Goal: Check status: Check status

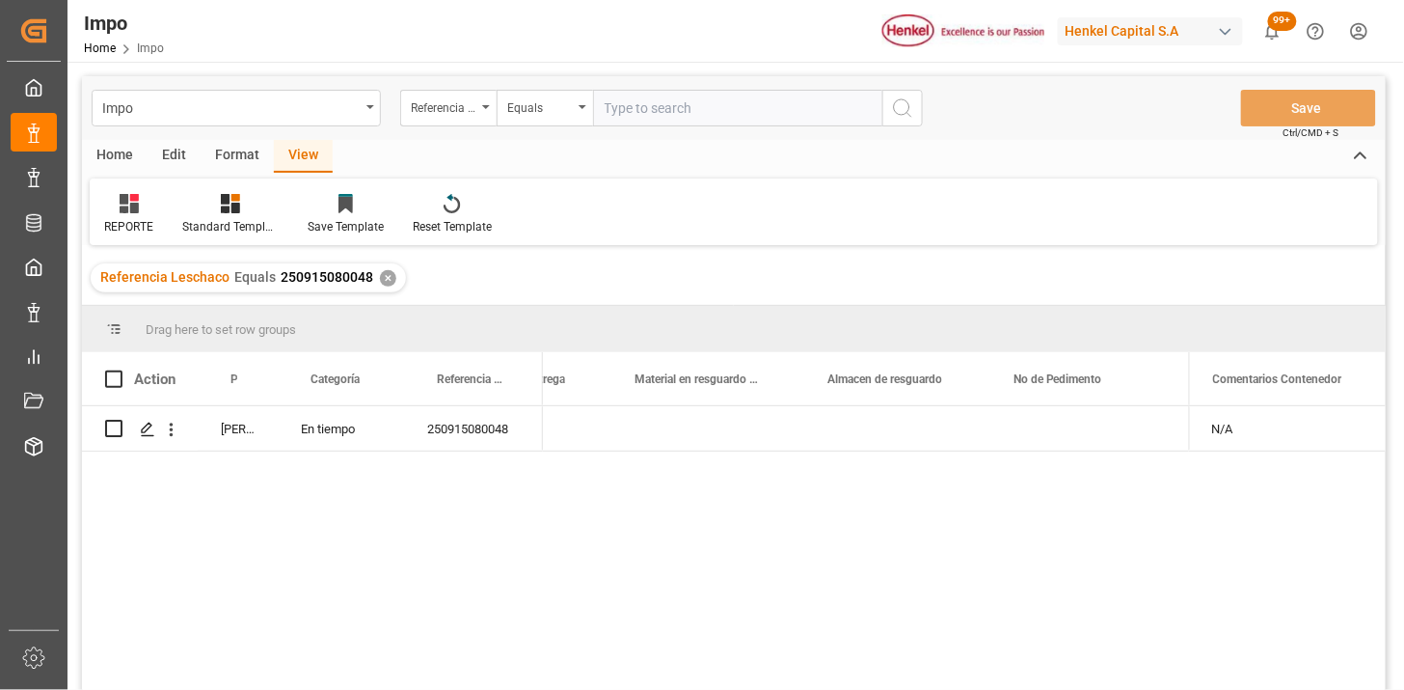
scroll to position [0, 938]
drag, startPoint x: 752, startPoint y: 69, endPoint x: 778, endPoint y: 98, distance: 38.9
click at [752, 70] on div "Impo Referencia Leschaco Equals Save Ctrl/CMD + S Home Edit Format View REPORTE…" at bounding box center [734, 523] width 1333 height 923
click at [777, 102] on input "text" at bounding box center [737, 108] width 289 height 37
paste input "250906900057"
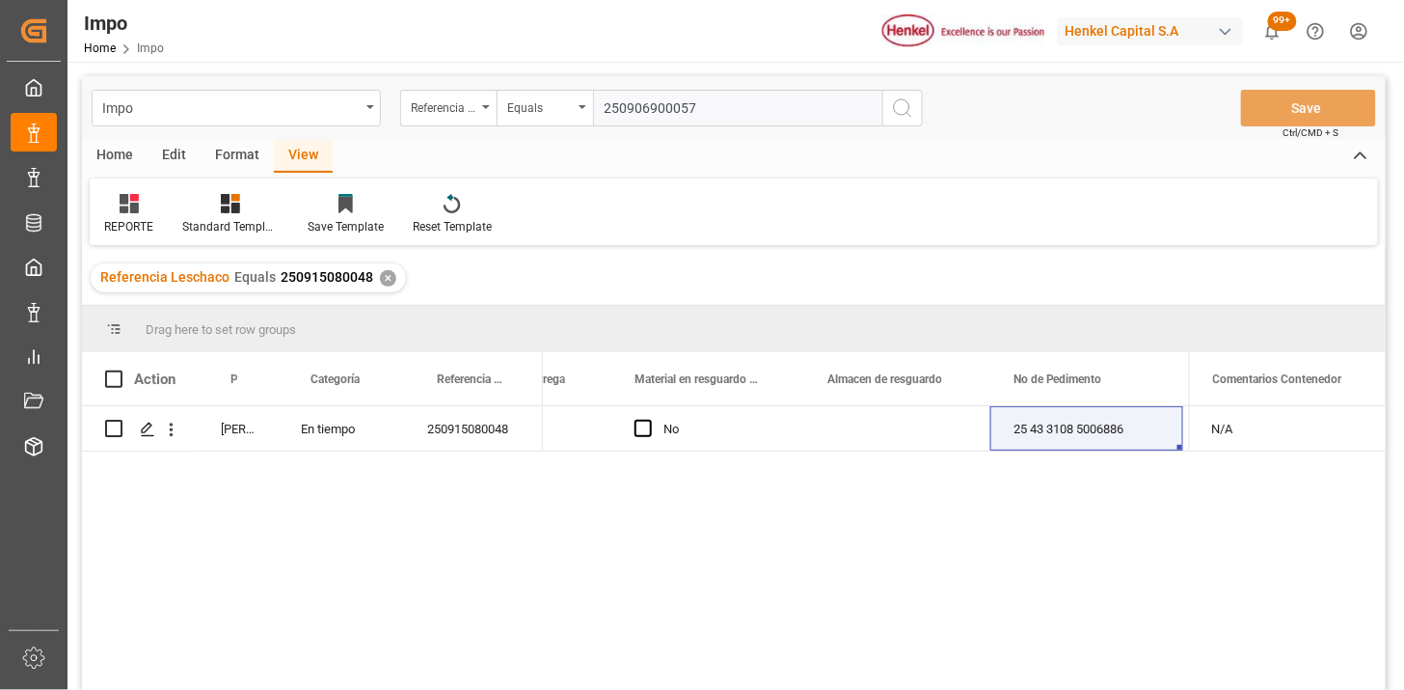
type input "250906900057"
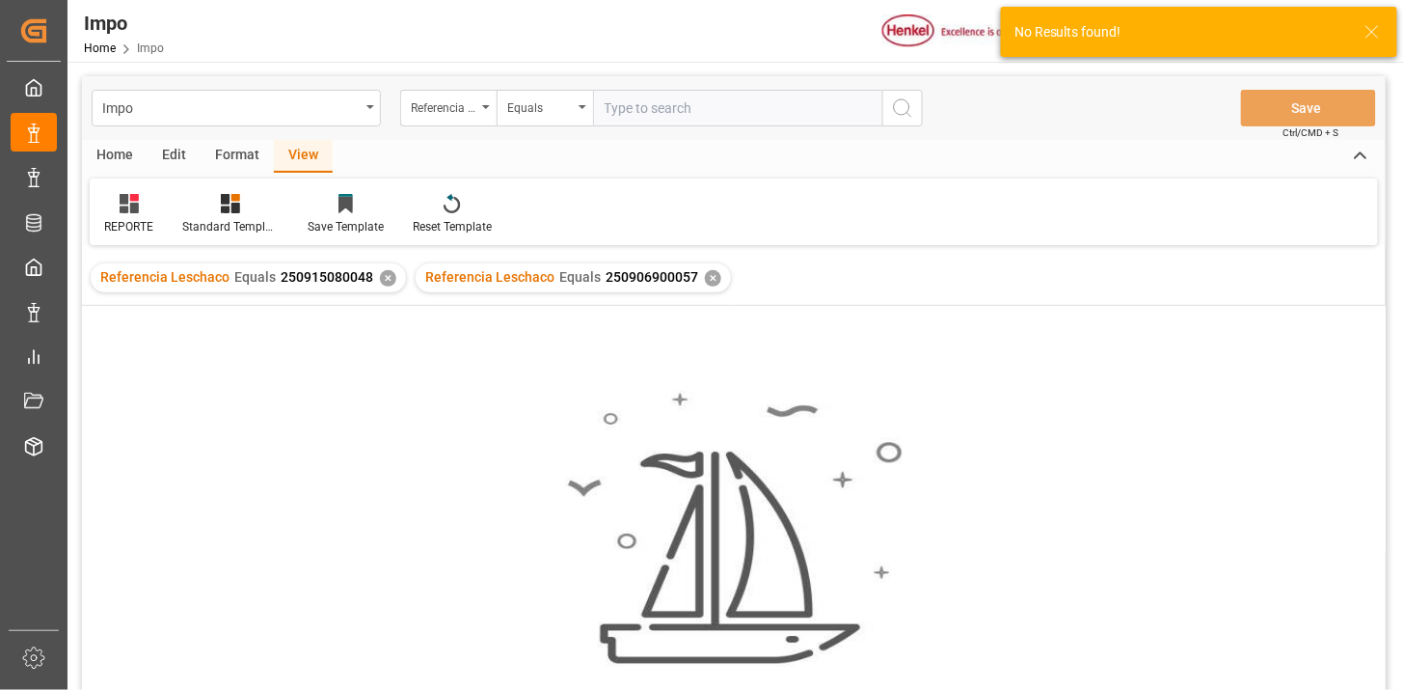
click at [388, 278] on div "✕" at bounding box center [388, 278] width 16 height 16
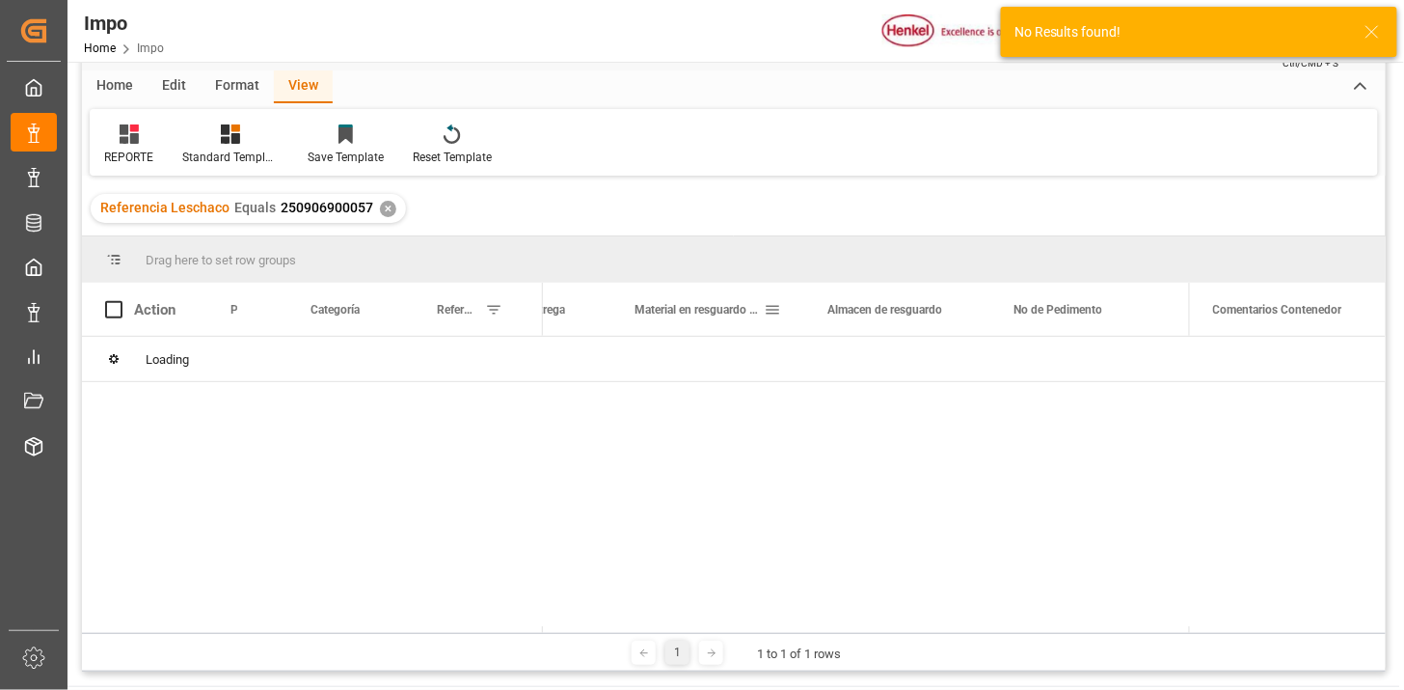
scroll to position [107, 0]
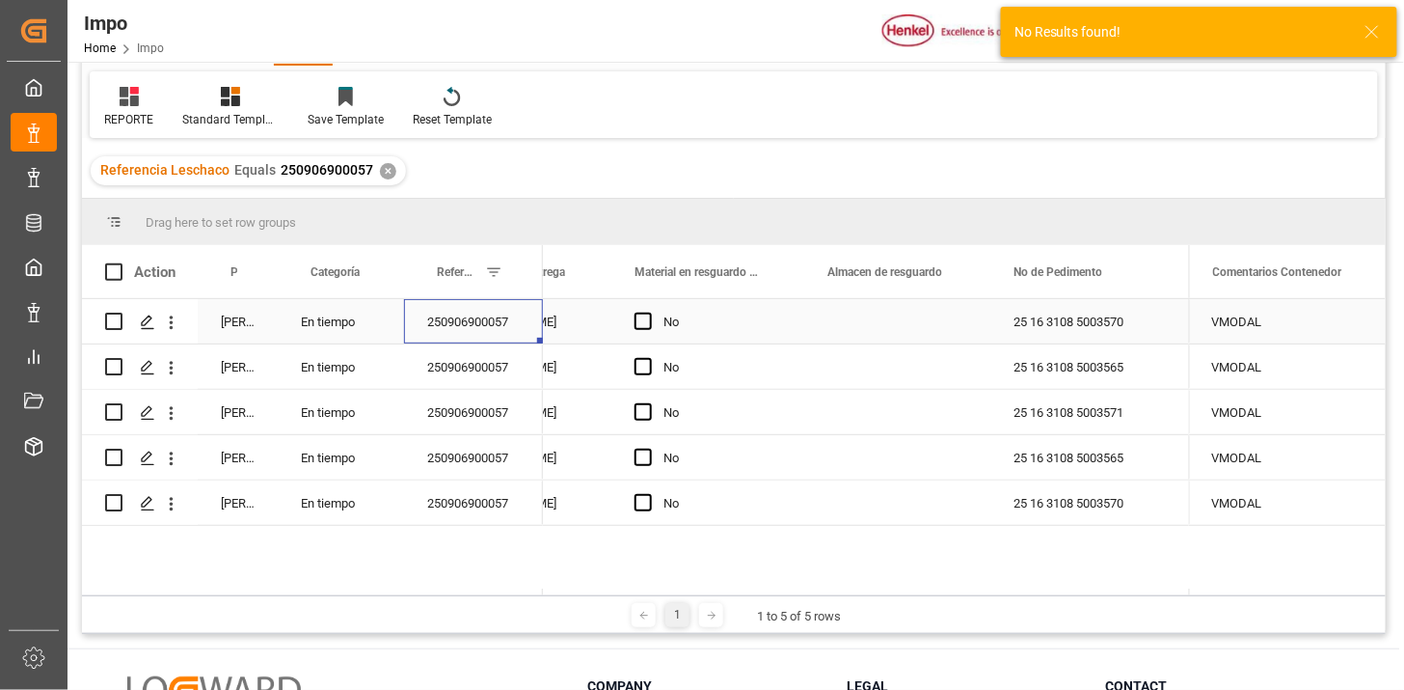
click at [504, 323] on div "250906900057" at bounding box center [473, 321] width 139 height 44
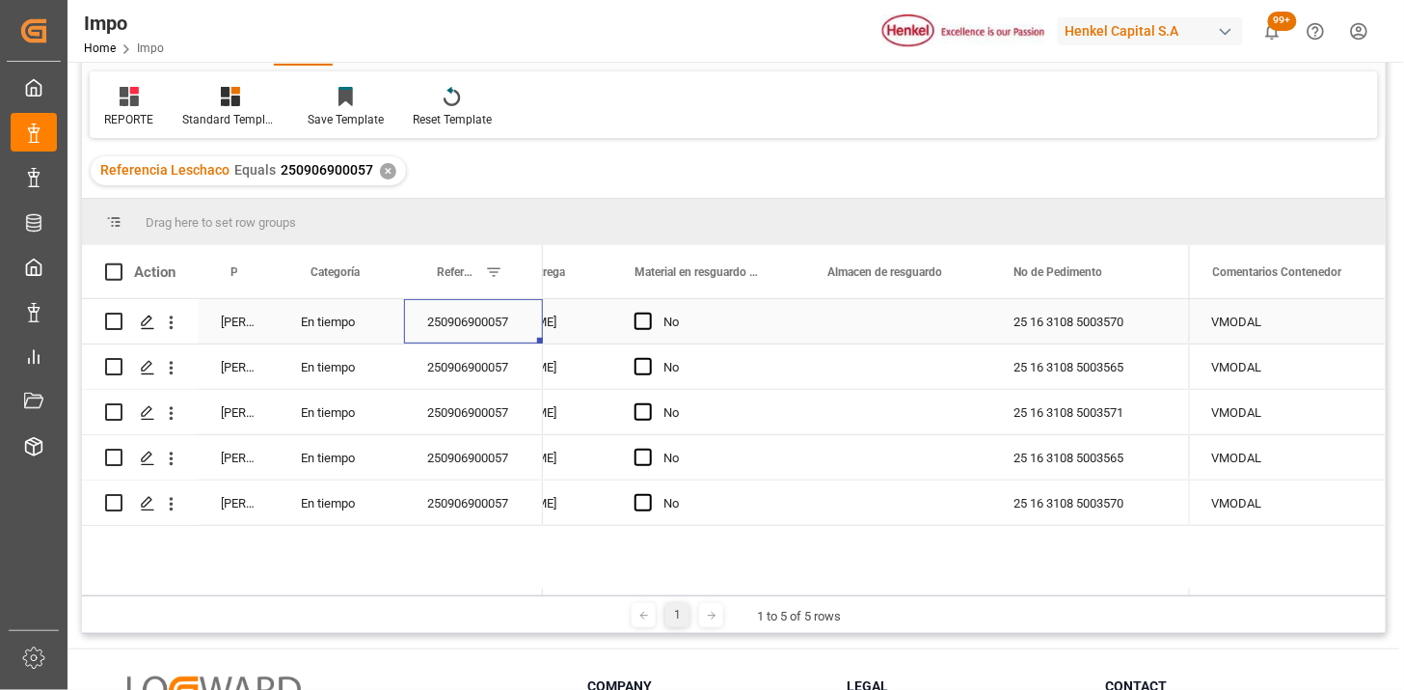
click at [874, 328] on div "Press SPACE to select this row." at bounding box center [897, 321] width 186 height 44
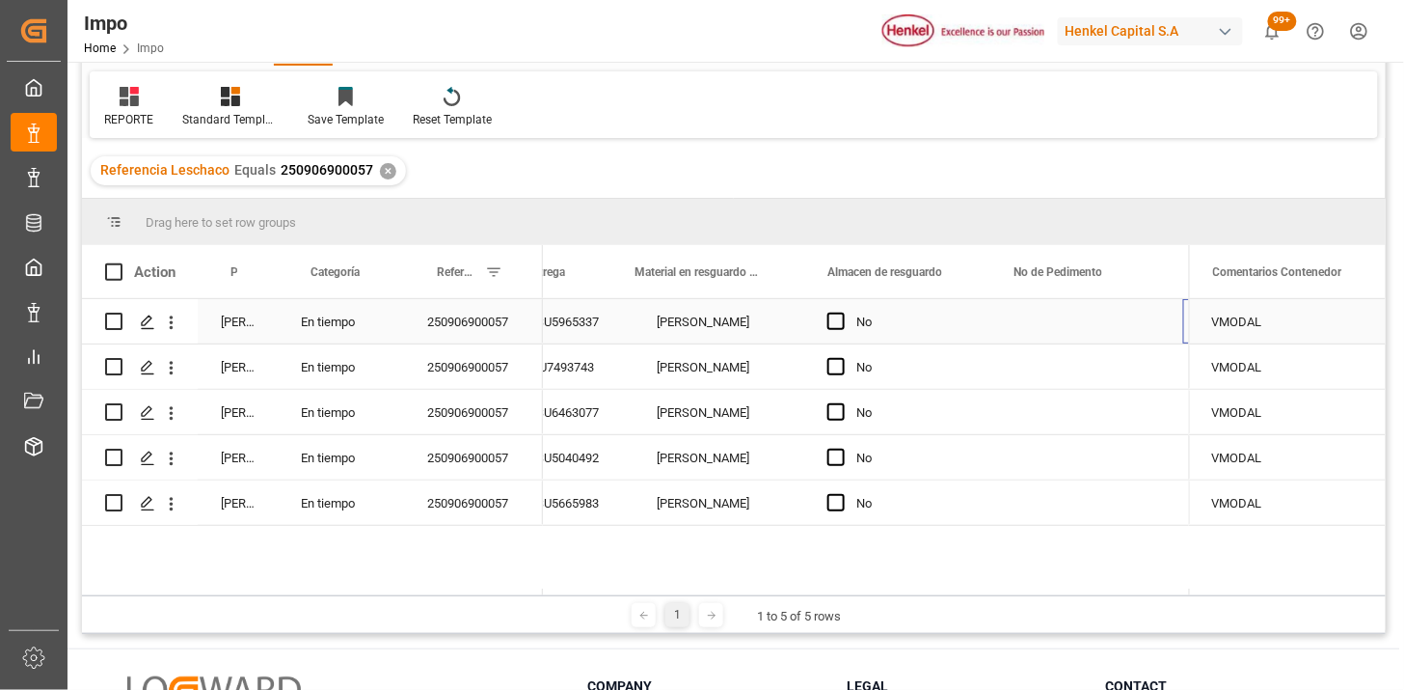
scroll to position [0, 938]
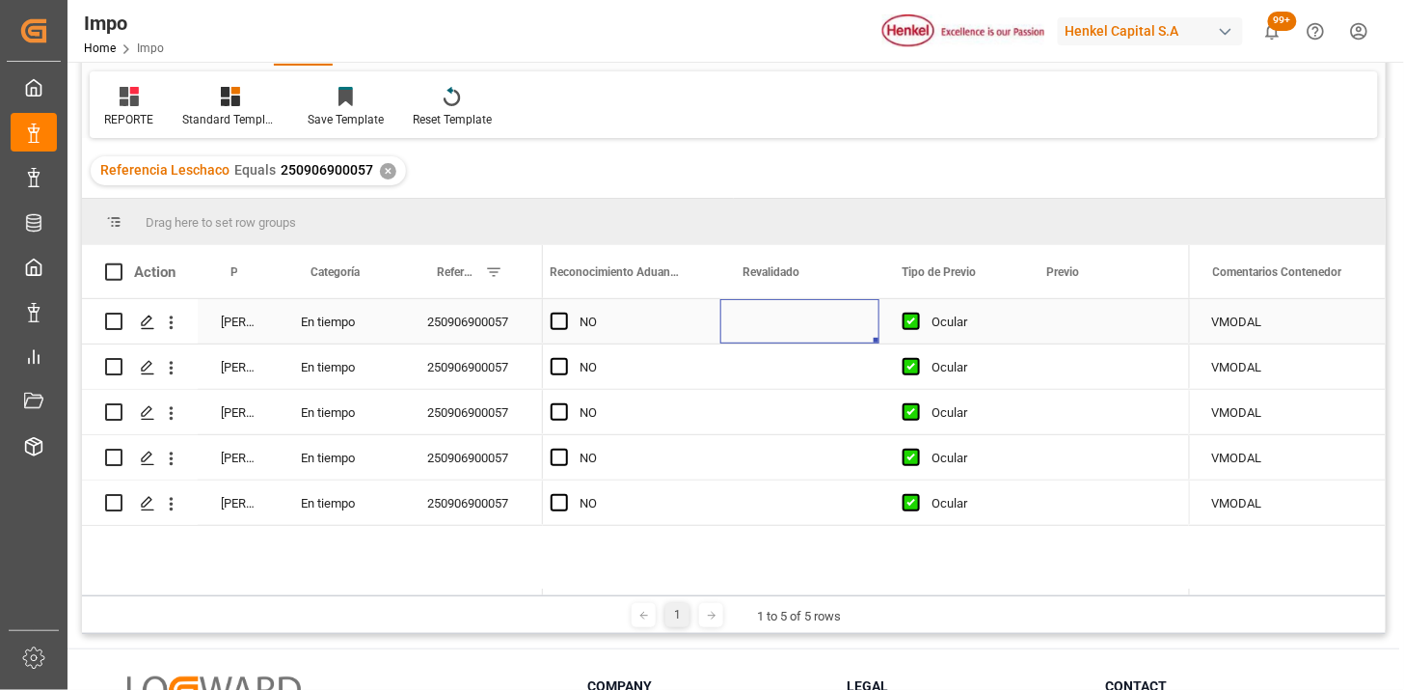
click at [776, 319] on div "Press SPACE to select this row." at bounding box center [799, 321] width 159 height 44
type input "[DATE]"
click at [653, 324] on div "NO" at bounding box center [639, 322] width 118 height 44
